Goal: Check status: Check status

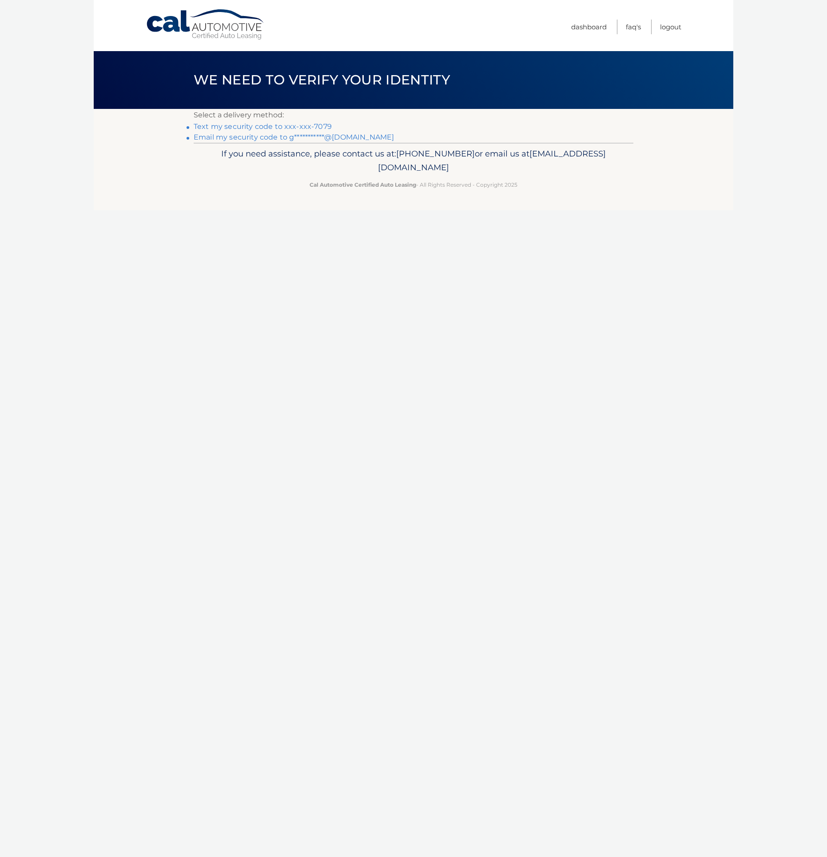
click at [272, 124] on link "Text my security code to xxx-xxx-7079" at bounding box center [263, 126] width 138 height 8
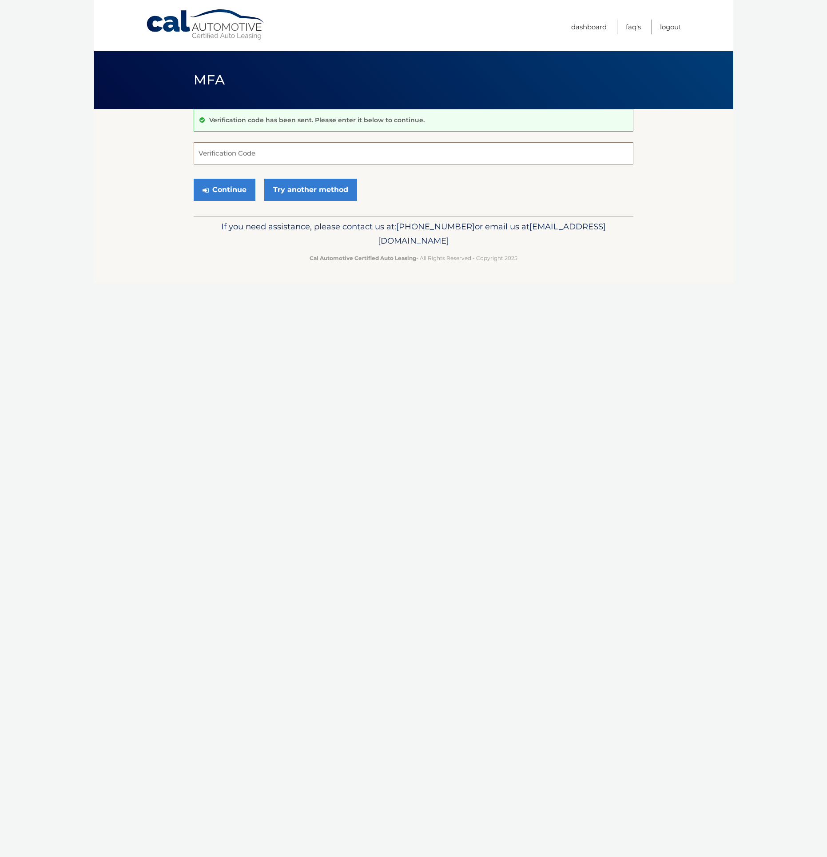
click at [253, 153] on input "Verification Code" at bounding box center [414, 153] width 440 height 22
click at [276, 155] on input "Verification Code" at bounding box center [414, 153] width 440 height 22
paste input "774147"
type input "774147"
click at [211, 198] on button "Continue" at bounding box center [225, 190] width 62 height 22
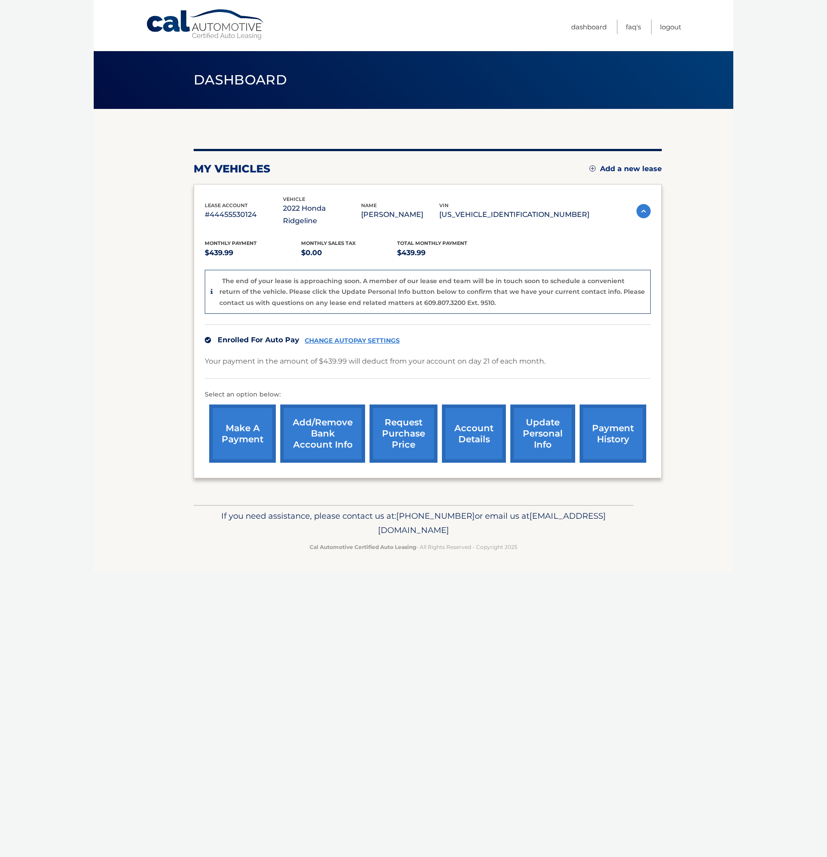
click at [475, 433] on link "account details" at bounding box center [474, 433] width 64 height 58
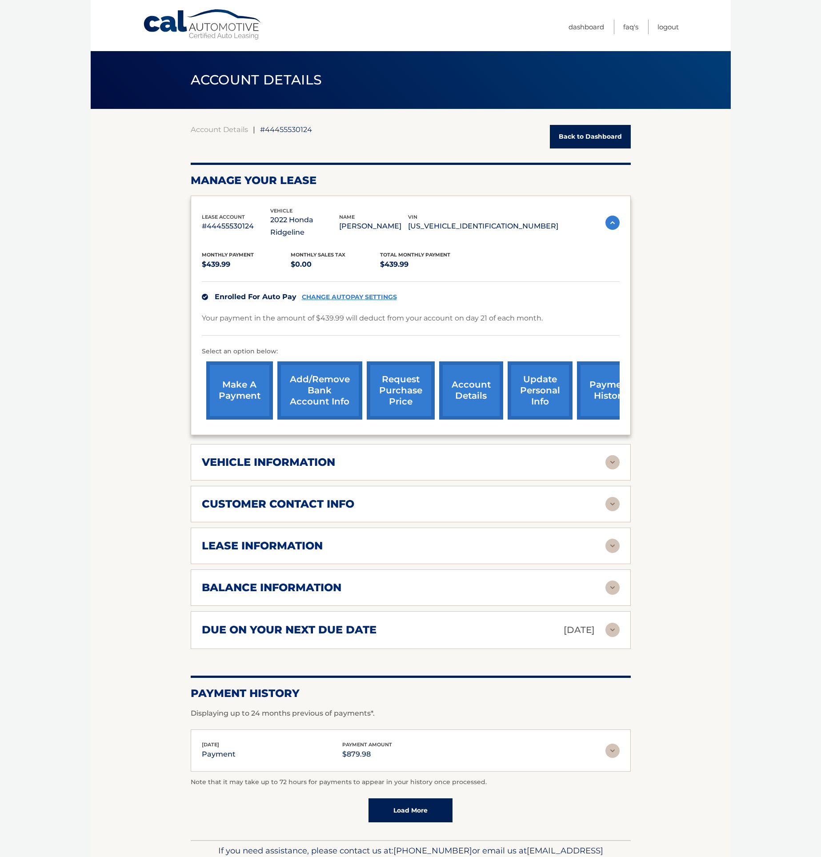
click at [505, 581] on div "balance information" at bounding box center [403, 587] width 403 height 13
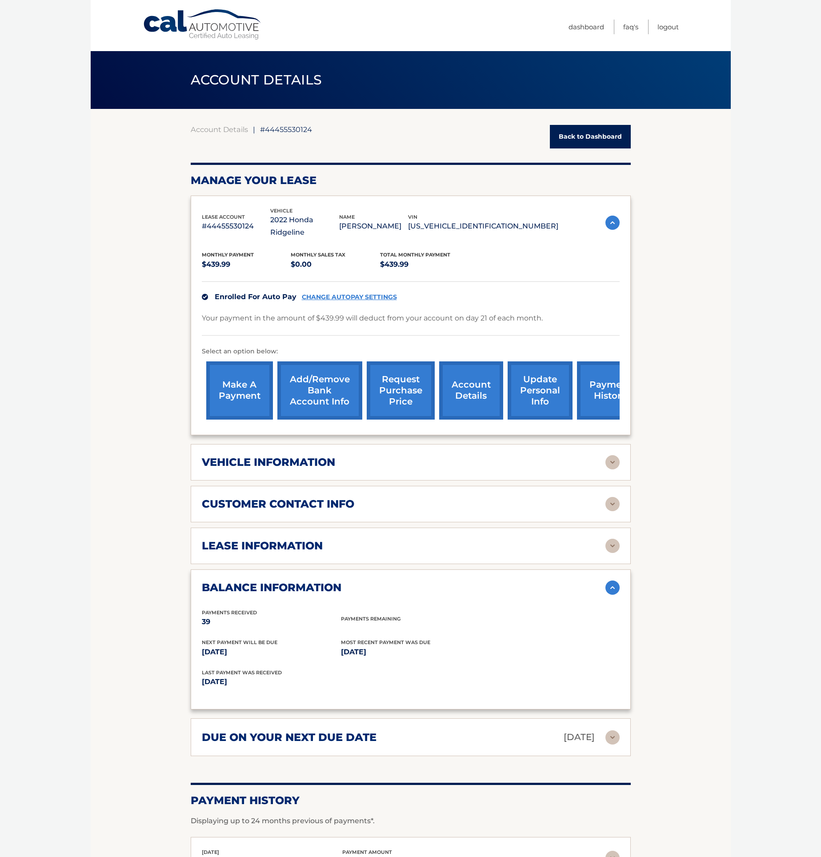
click at [514, 539] on div "lease information" at bounding box center [403, 545] width 403 height 13
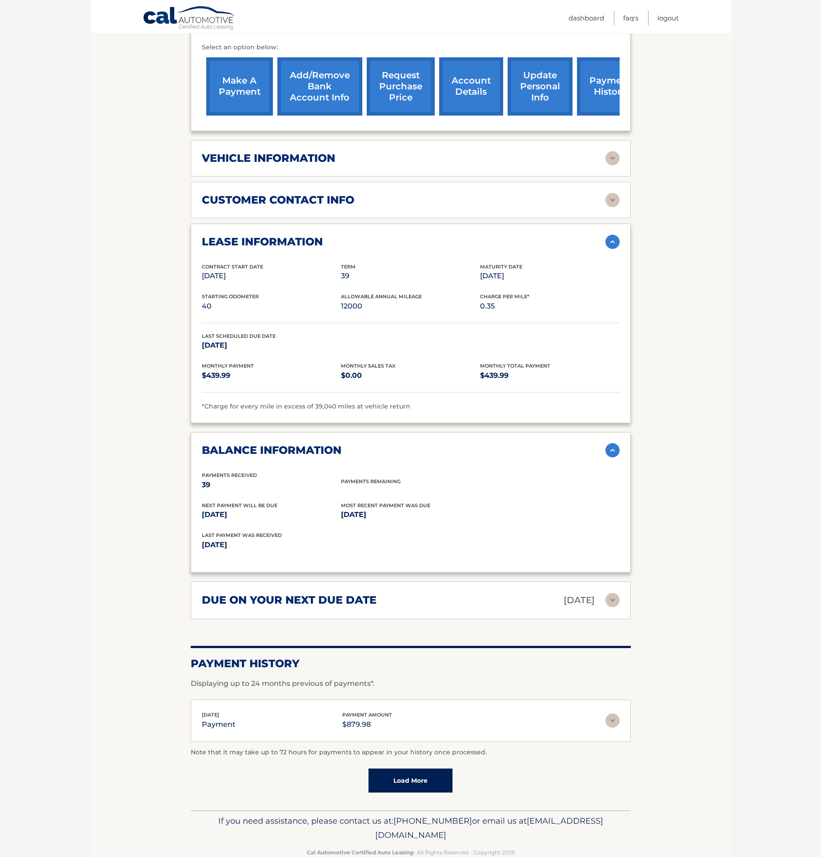
scroll to position [312, 0]
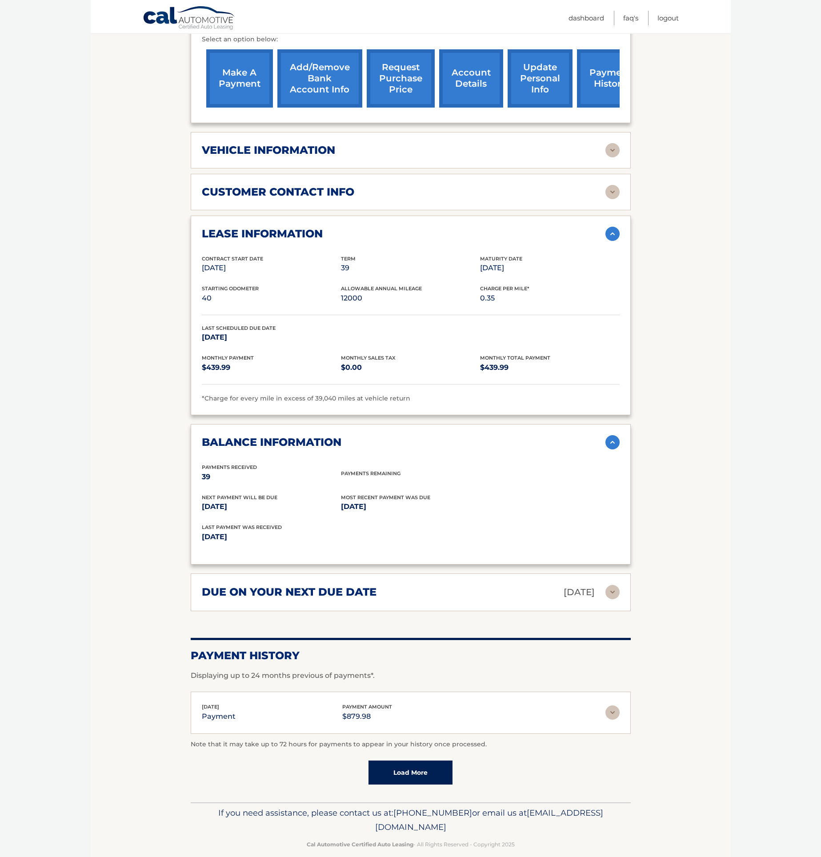
click at [613, 705] on img at bounding box center [612, 712] width 14 height 14
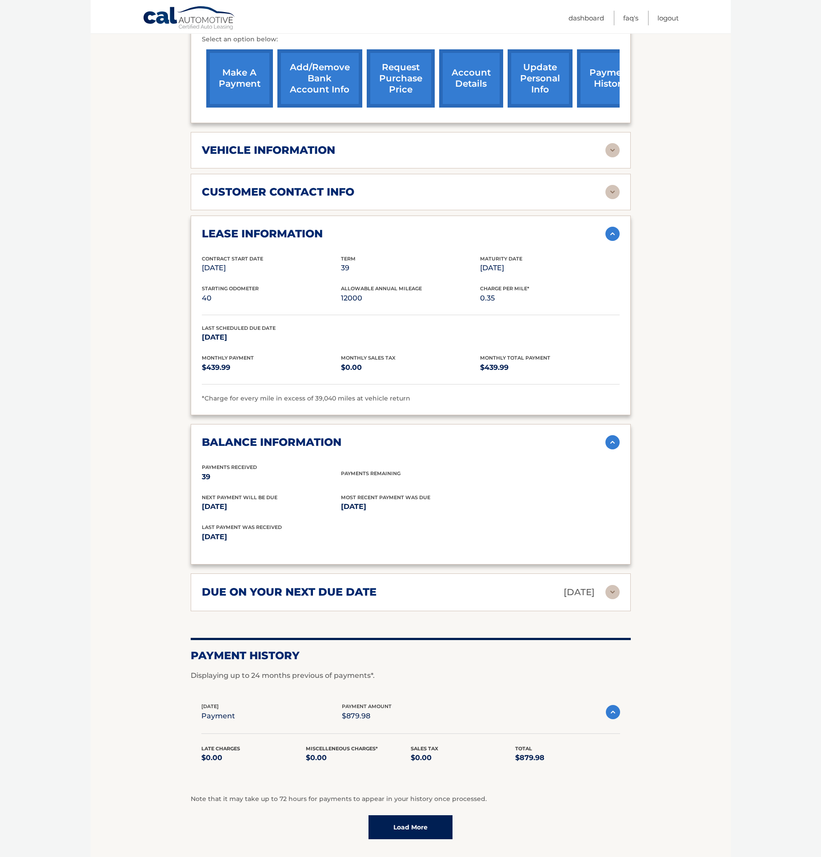
click at [647, 658] on section "Account Details | #44455530124 Back to Dashboard Manage Your Lease lease accoun…" at bounding box center [411, 327] width 640 height 1060
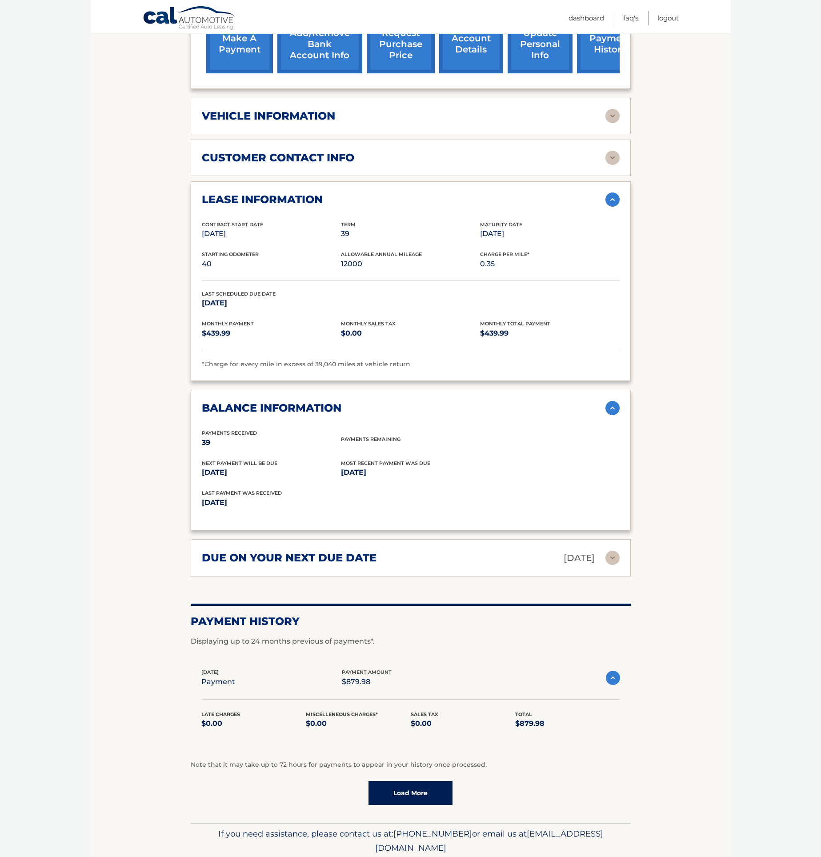
scroll to position [367, 0]
